Goal: Task Accomplishment & Management: Manage account settings

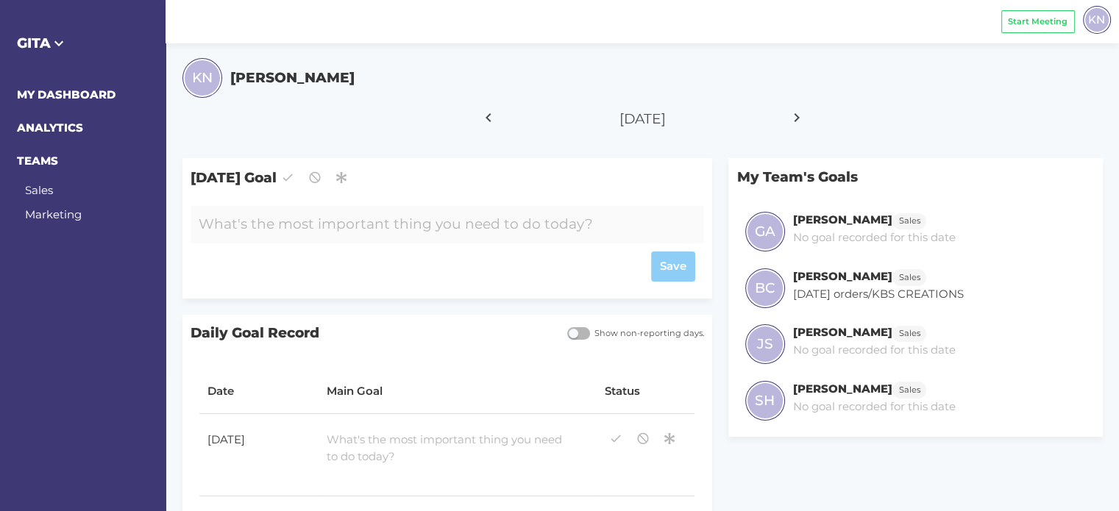
click at [366, 226] on div at bounding box center [425, 225] width 471 height 38
click at [677, 269] on div "Save" at bounding box center [447, 267] width 496 height 30
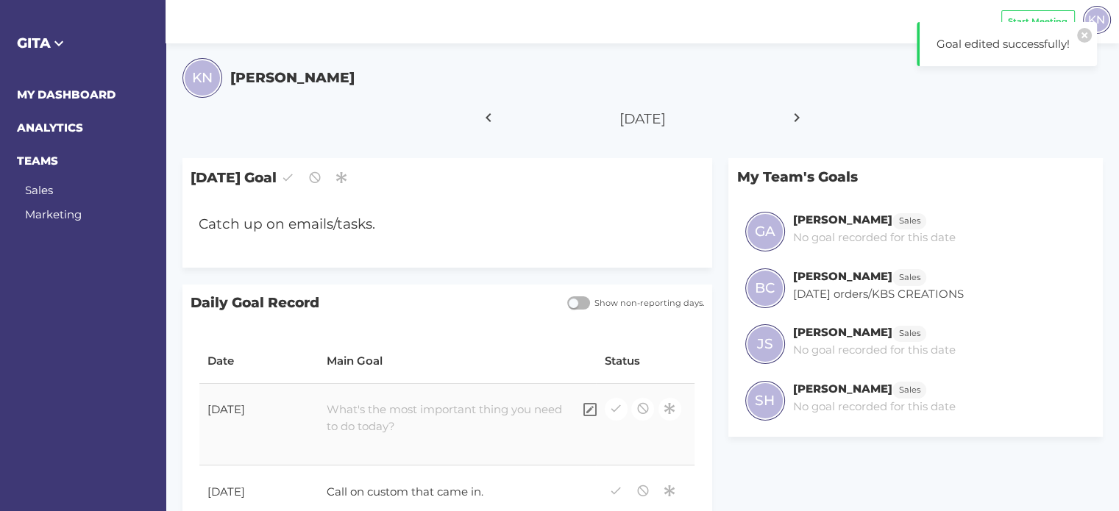
click at [361, 419] on div at bounding box center [445, 418] width 254 height 50
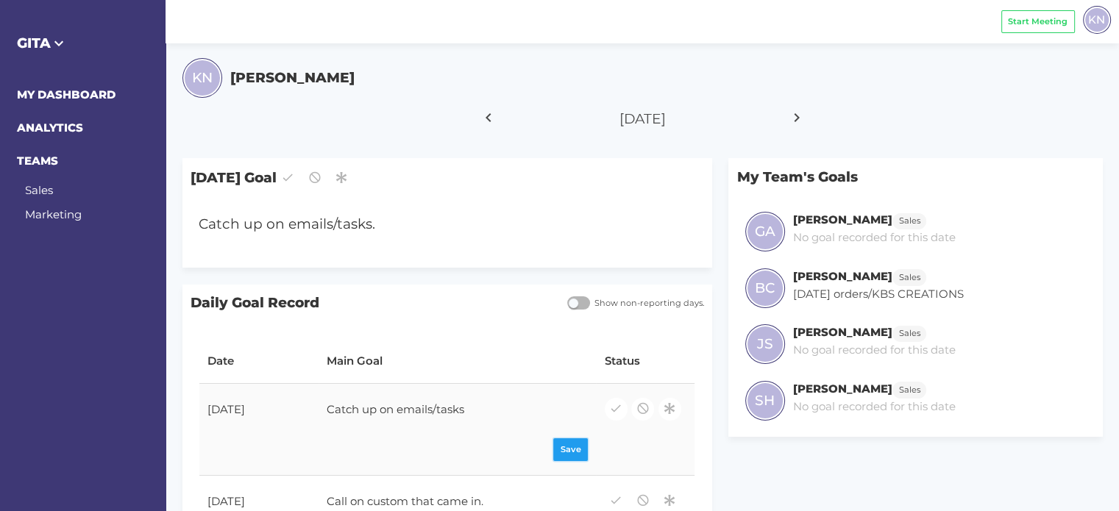
click at [582, 443] on div "Save" at bounding box center [457, 449] width 261 height 23
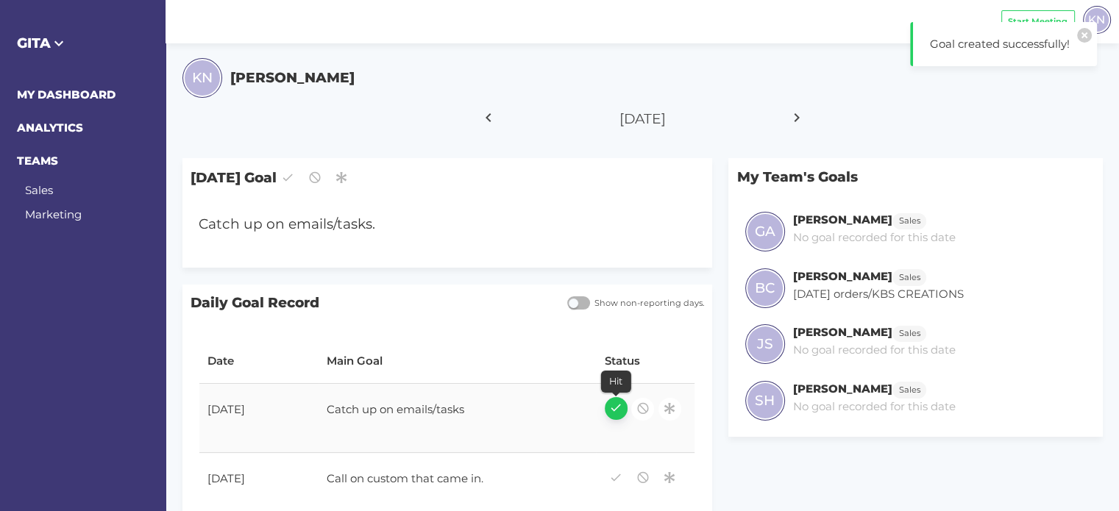
click at [610, 410] on icon "button" at bounding box center [615, 408] width 13 height 20
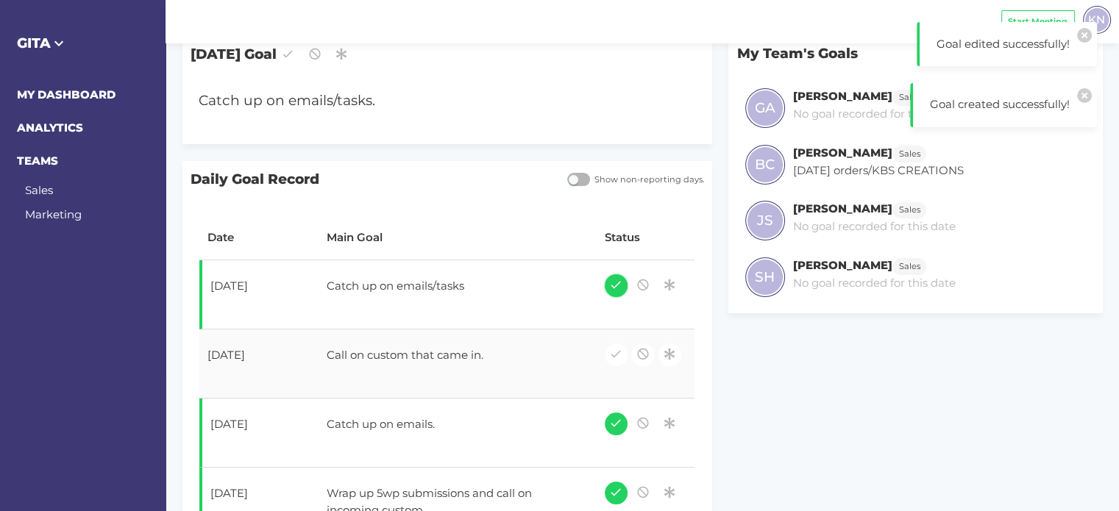
scroll to position [147, 0]
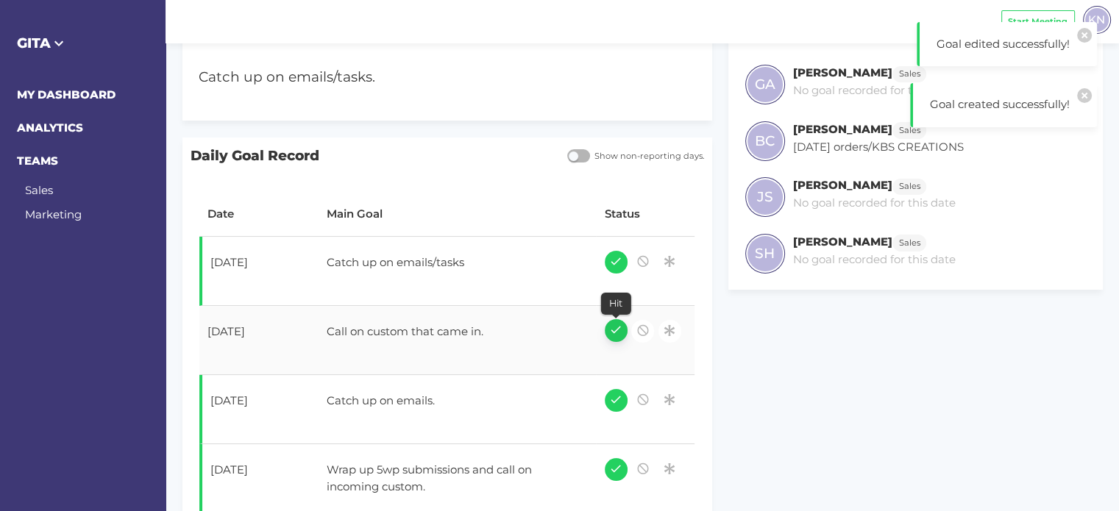
click at [618, 332] on icon "button" at bounding box center [615, 330] width 13 height 20
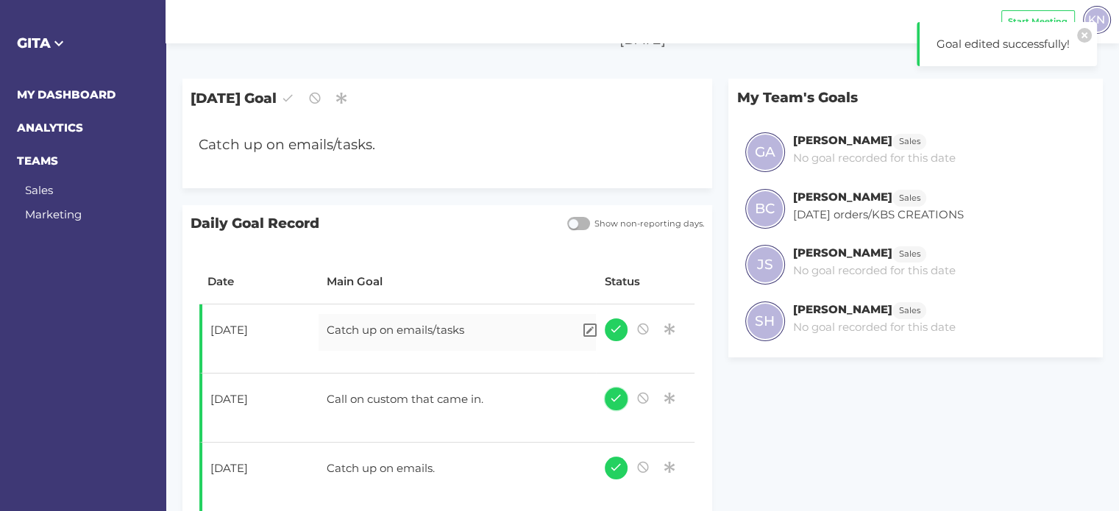
scroll to position [0, 0]
